Goal: Find specific page/section: Find specific page/section

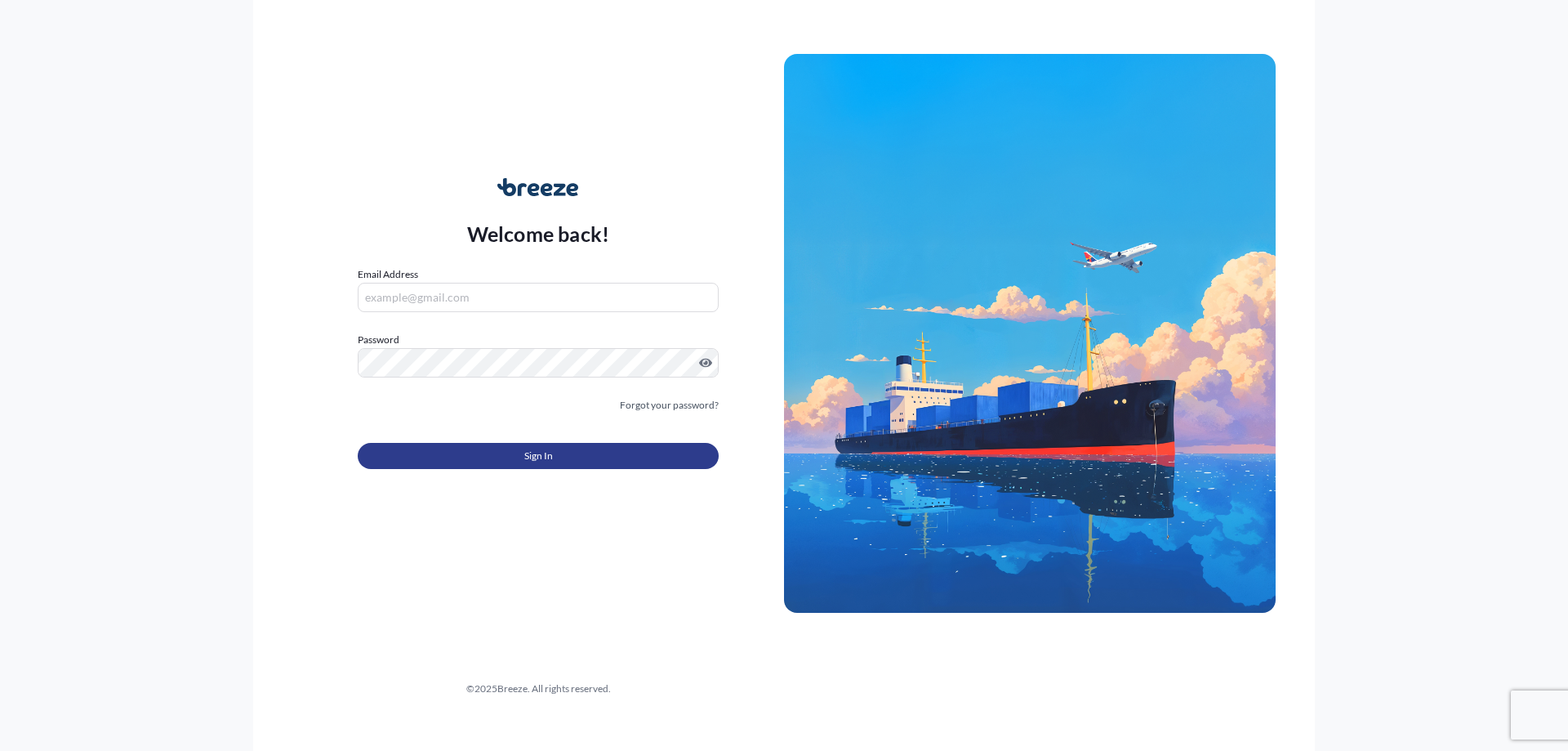
type input "[EMAIL_ADDRESS][DOMAIN_NAME]"
click at [532, 455] on span "Sign In" at bounding box center [538, 455] width 29 height 16
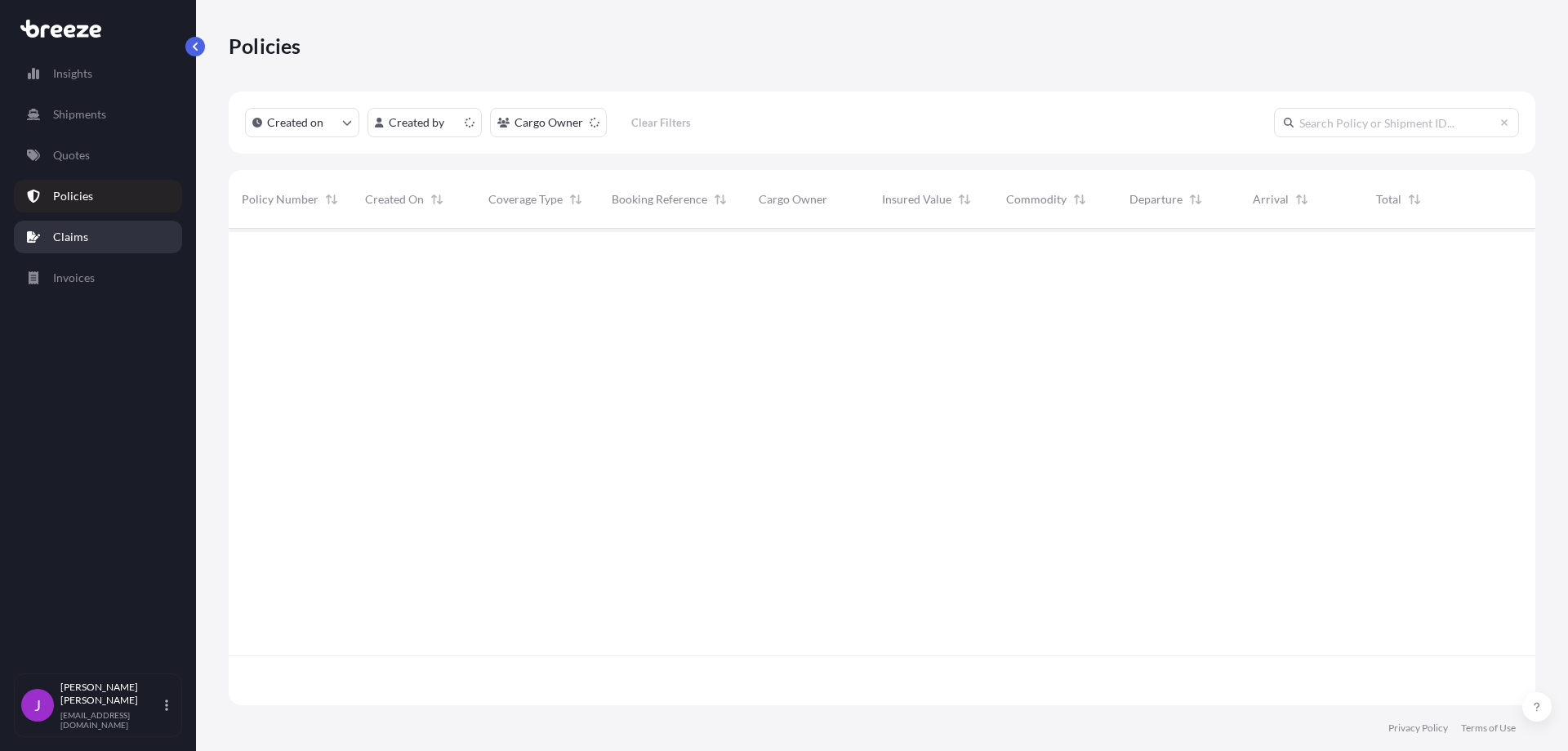
scroll to position [473, 1294]
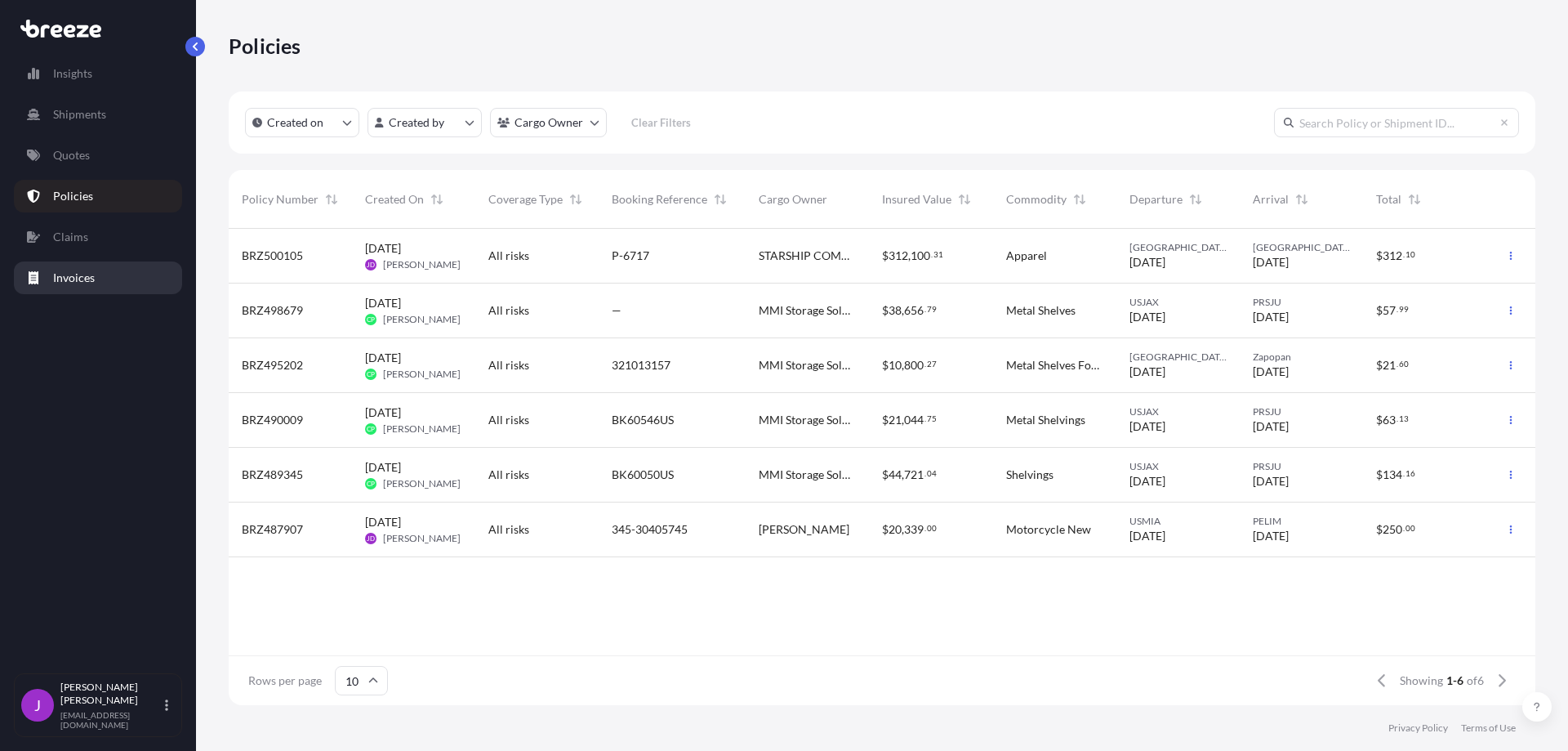
click at [81, 274] on p "Invoices" at bounding box center [73, 278] width 42 height 16
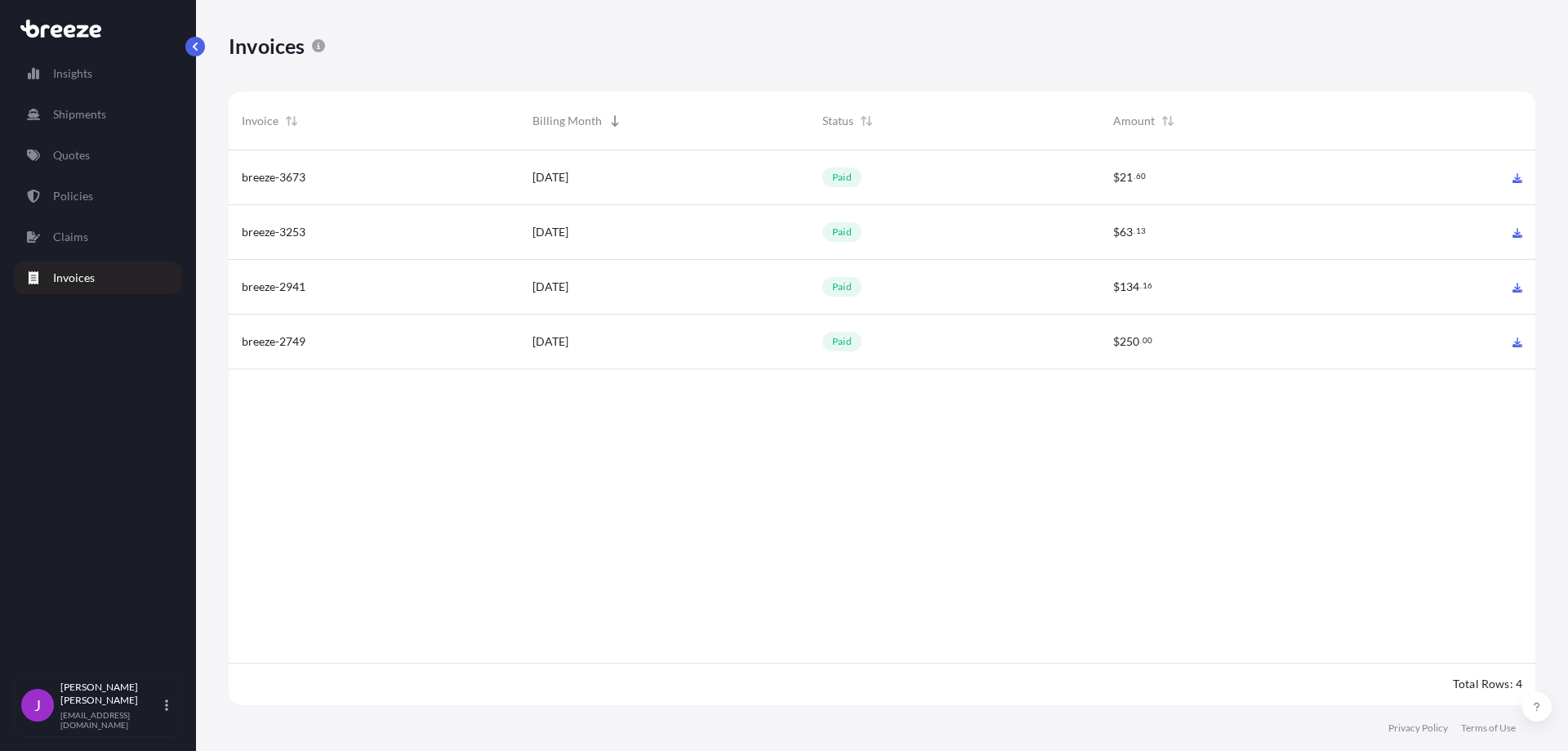
scroll to position [559, 1294]
click at [79, 192] on p "Policies" at bounding box center [72, 196] width 40 height 16
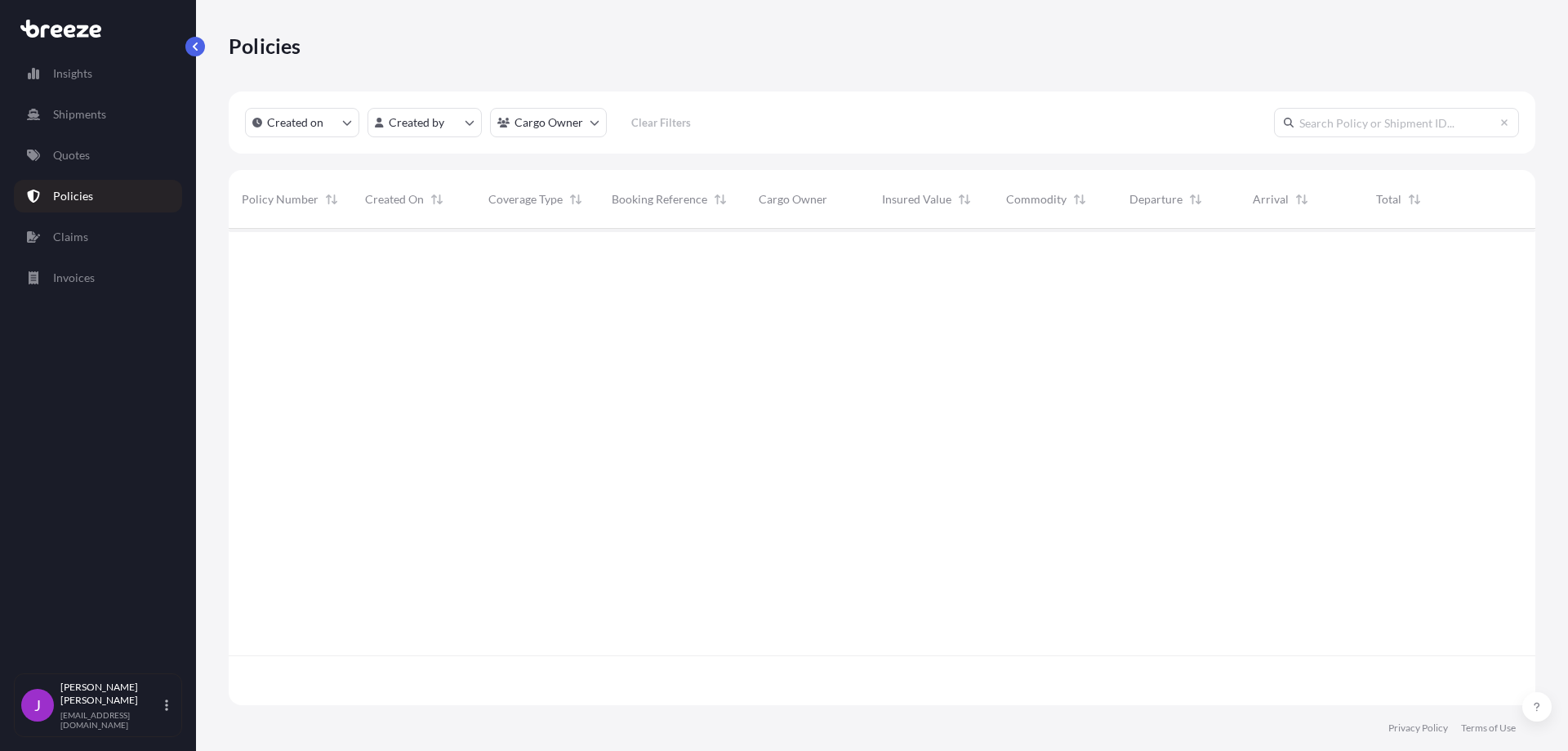
scroll to position [473, 1294]
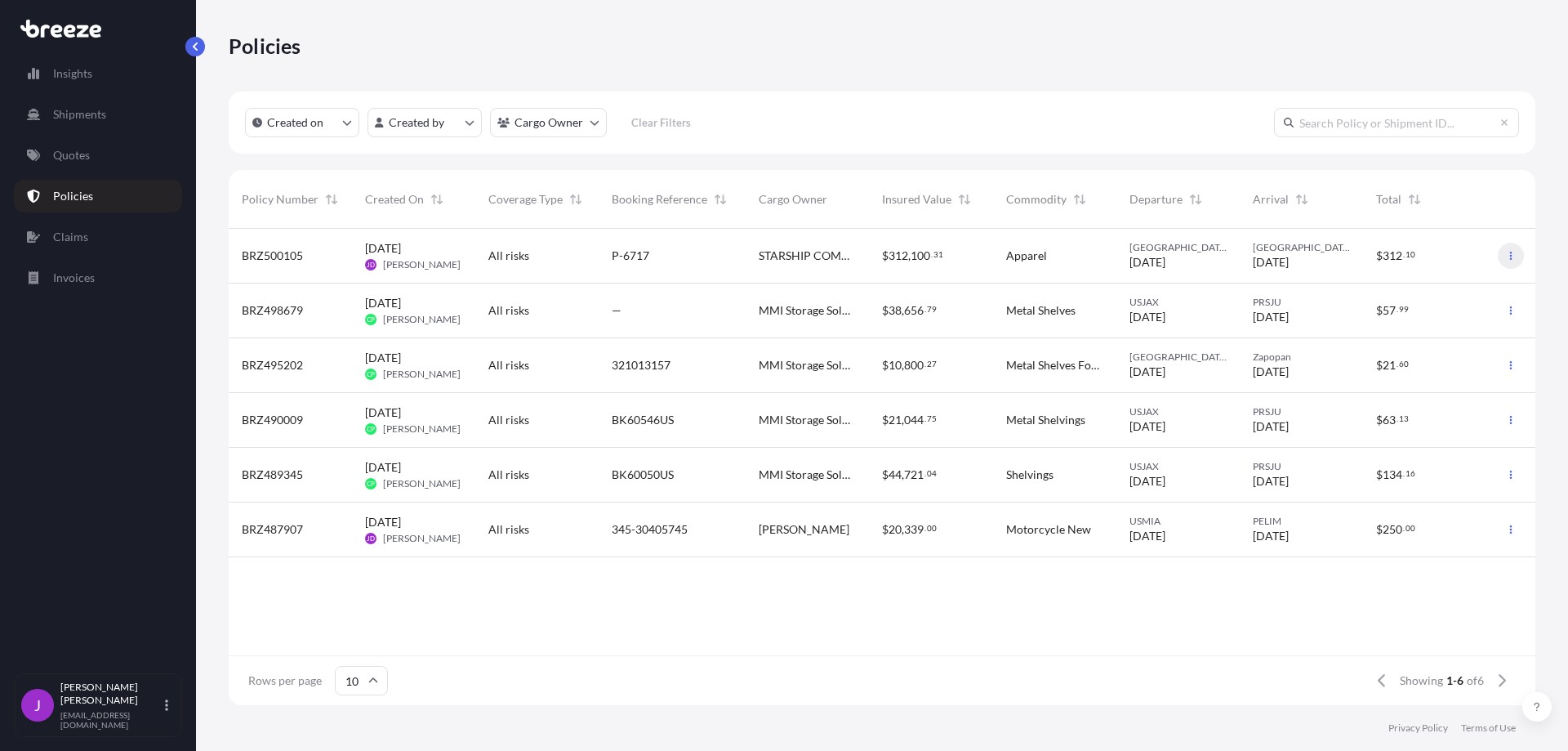
click at [1507, 257] on icon "button" at bounding box center [1510, 255] width 10 height 10
